Goal: Check status: Check status

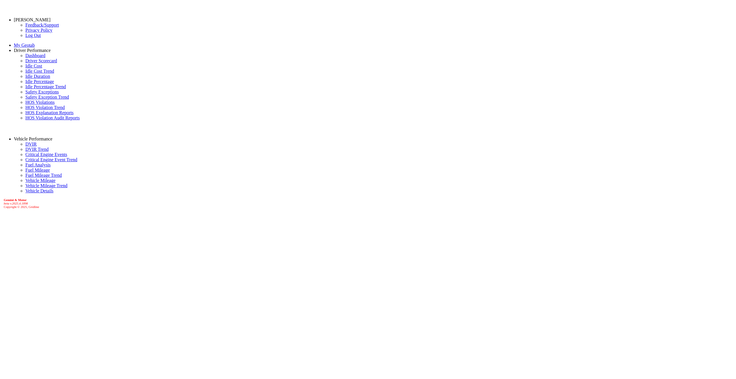
select select "******"
select select "**********"
click at [33, 63] on link "Driver Scorecard" at bounding box center [41, 60] width 32 height 5
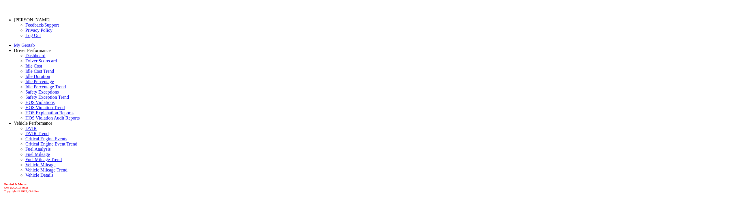
click at [27, 58] on link "Dashboard" at bounding box center [35, 55] width 20 height 5
